Goal: Navigation & Orientation: Find specific page/section

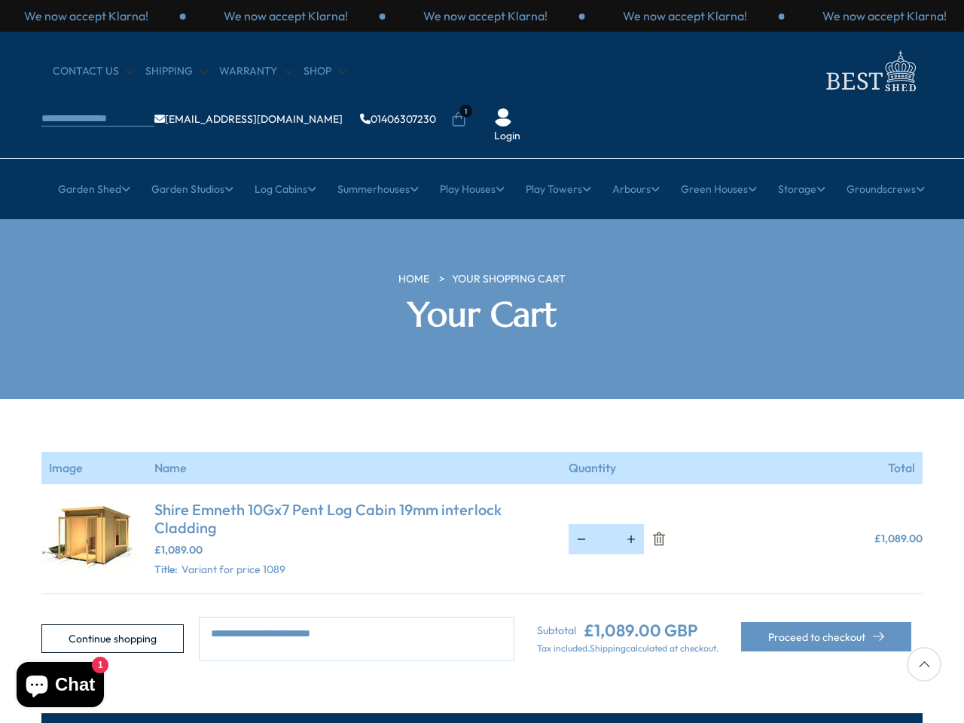
click at [482, 399] on section "Your cart is empty Continue shopping Image Name Quantity Total Shire Emneth 10G…" at bounding box center [482, 529] width 964 height 261
click at [482, 16] on p "We now accept Klarna!" at bounding box center [485, 16] width 124 height 17
click at [466, 102] on li "1" at bounding box center [458, 109] width 15 height 15
click at [85, 170] on link "Garden Shed" at bounding box center [94, 189] width 72 height 38
click at [185, 170] on link "Garden Studios" at bounding box center [192, 189] width 82 height 38
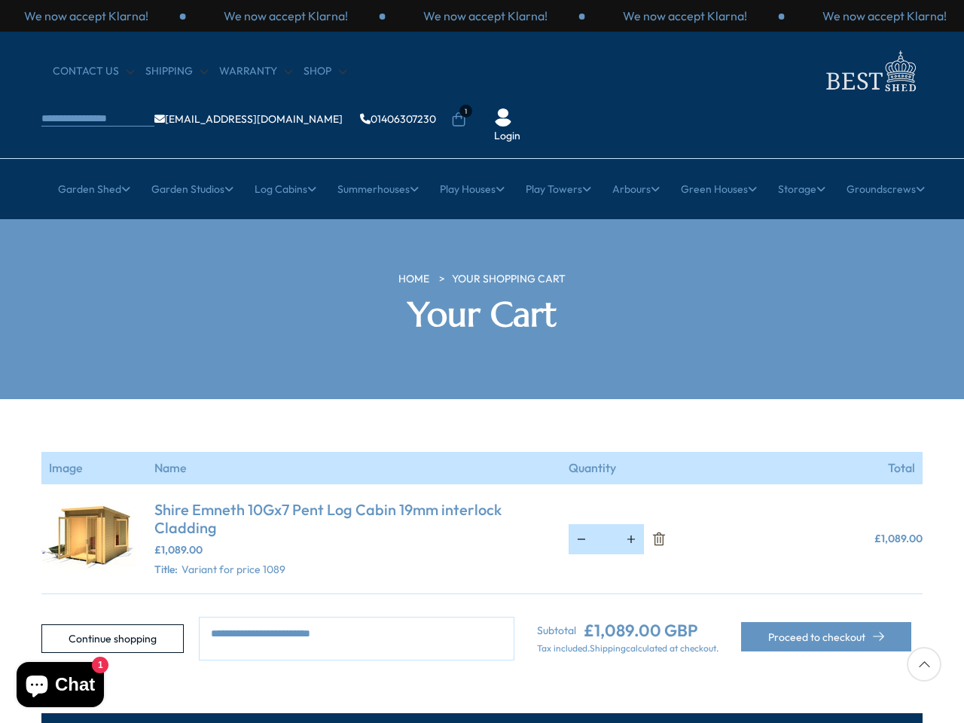
click at [280, 170] on link "Log Cabins" at bounding box center [286, 189] width 62 height 38
click at [375, 170] on link "Summerhouses" at bounding box center [378, 189] width 81 height 38
click at [472, 170] on link "Play Houses" at bounding box center [472, 189] width 65 height 38
click at [560, 170] on link "Play Towers" at bounding box center [559, 189] width 66 height 38
click at [640, 170] on link "Arbours" at bounding box center [636, 189] width 47 height 38
